Goal: Task Accomplishment & Management: Complete application form

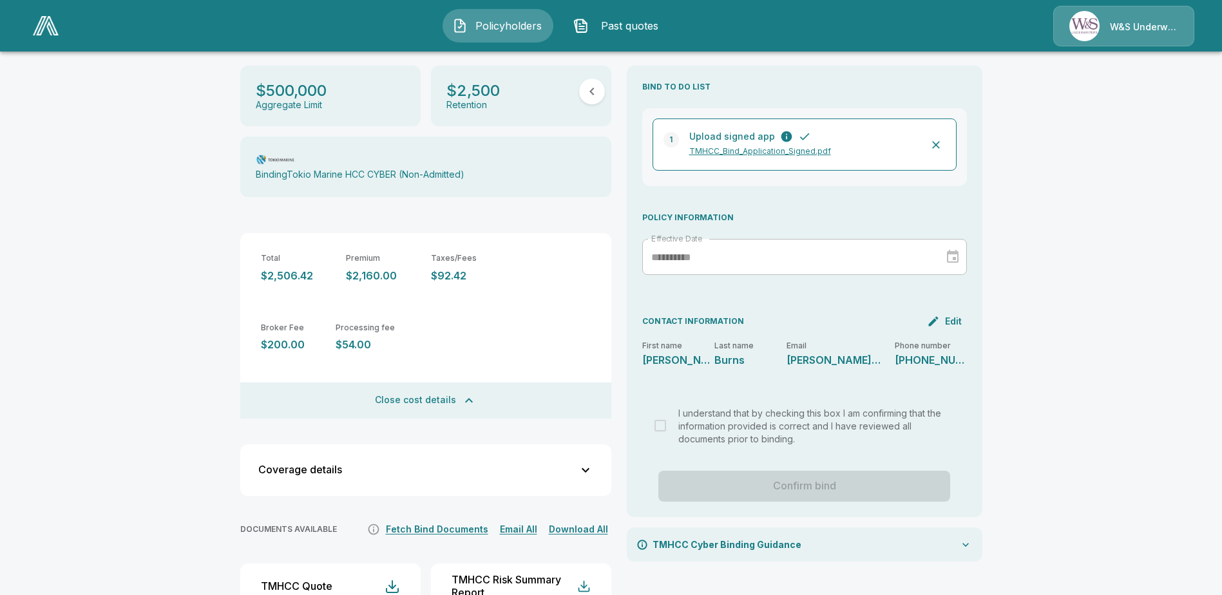
scroll to position [274, 0]
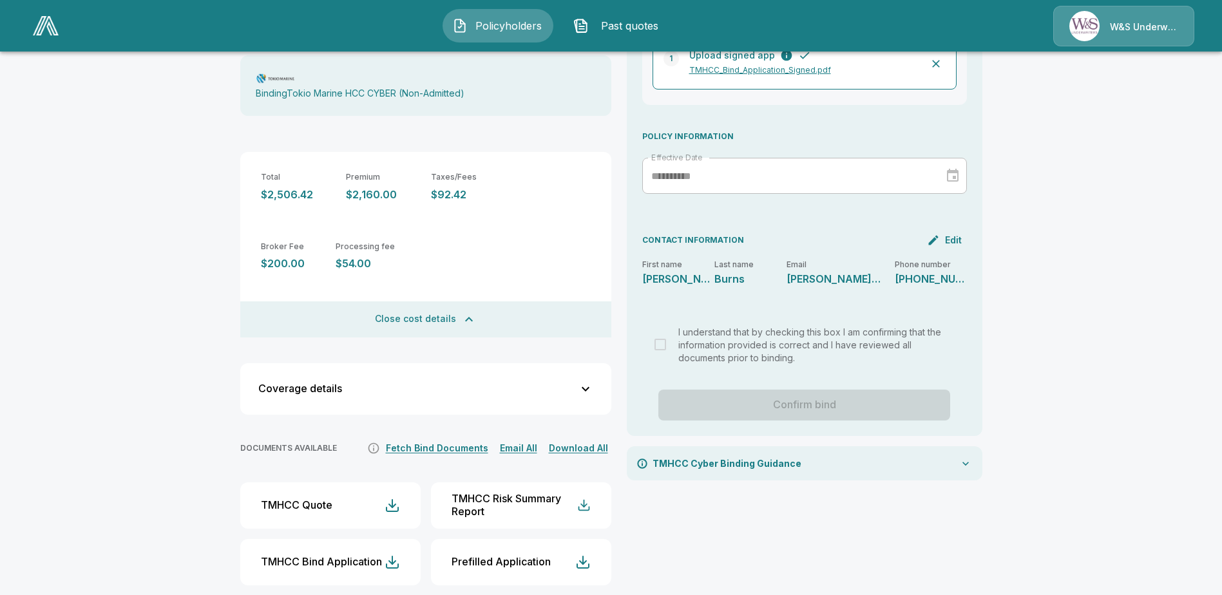
click at [459, 441] on button "Fetch Bind Documents" at bounding box center [437, 449] width 109 height 16
click at [535, 441] on button "Email All" at bounding box center [519, 449] width 44 height 16
click at [590, 441] on button "Download All" at bounding box center [579, 449] width 66 height 16
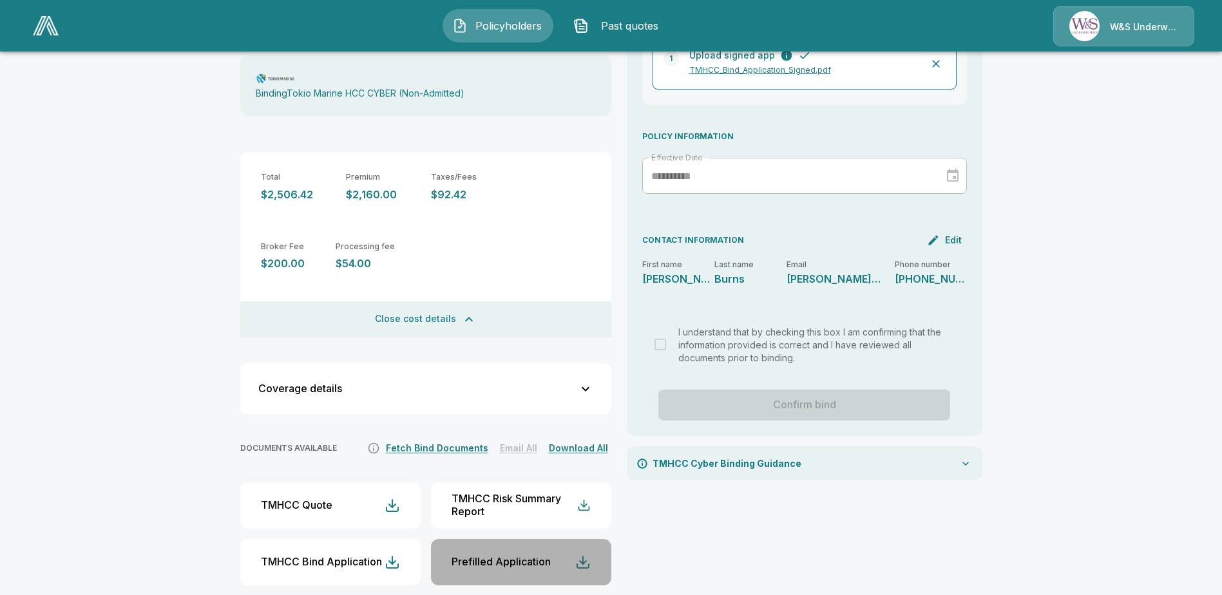
click at [582, 555] on div "button" at bounding box center [582, 562] width 15 height 15
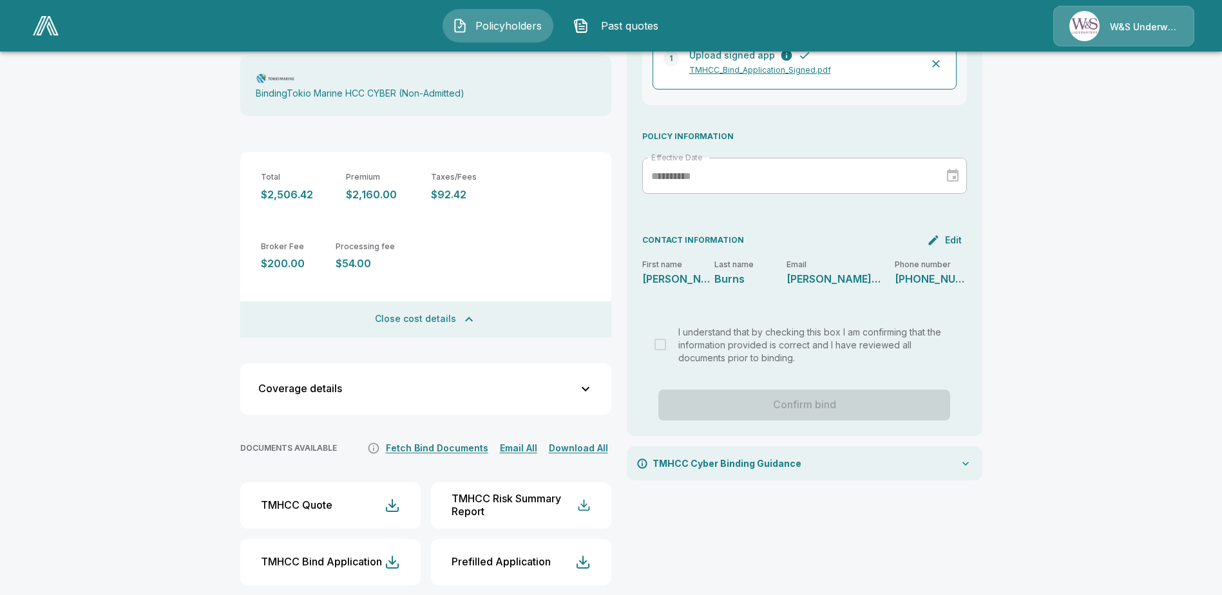
click at [348, 556] on div "TMHCC Bind Application" at bounding box center [321, 562] width 121 height 12
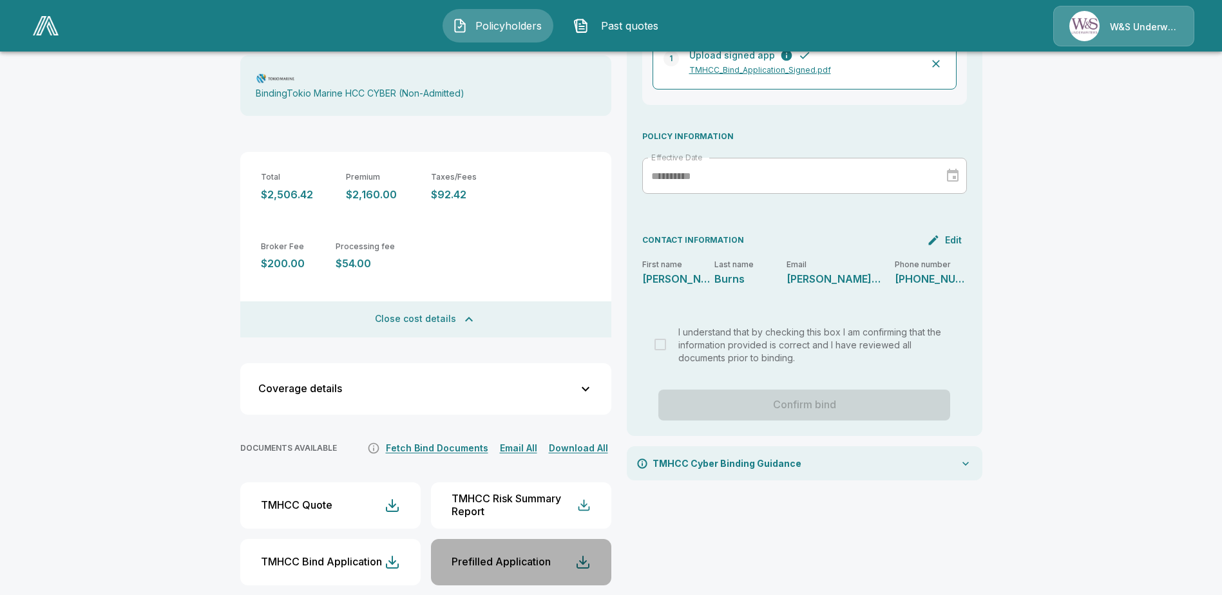
click at [537, 556] on div "Prefilled Application" at bounding box center [501, 562] width 99 height 12
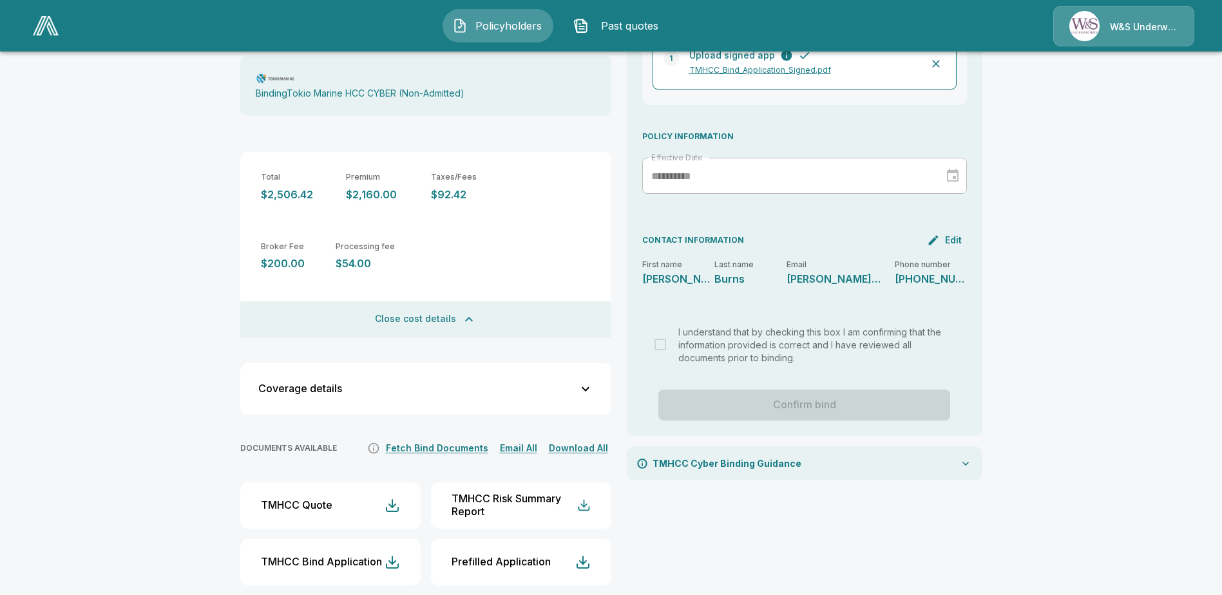
click at [306, 499] on div "TMHCC Quote" at bounding box center [297, 505] width 72 height 12
click at [350, 483] on button "TMHCC Quote" at bounding box center [330, 506] width 180 height 46
click at [350, 485] on button "TMHCC Quote" at bounding box center [330, 506] width 180 height 46
